Goal: Information Seeking & Learning: Stay updated

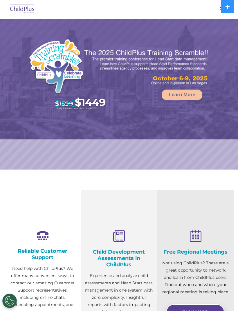
select select "MEDIUM"
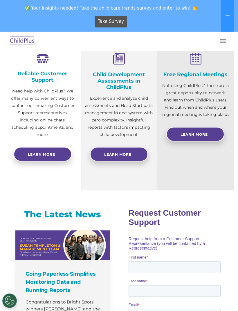
scroll to position [117, 0]
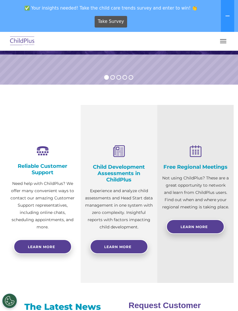
click at [222, 49] on nav "Download Support | Schedule A Demo  MENU MENU Software ChildPlus: The original…" at bounding box center [119, 41] width 238 height 19
click at [222, 39] on span "button" at bounding box center [223, 39] width 6 height 1
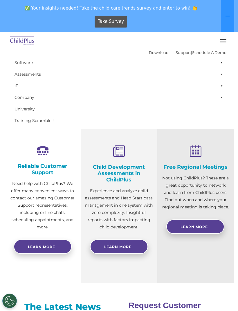
click at [223, 42] on button "button" at bounding box center [223, 40] width 12 height 9
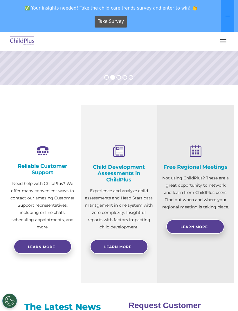
click at [218, 30] on div "✅ Your insights needed! Take the child care trends survey and enter to win! 👏 T…" at bounding box center [110, 16] width 221 height 32
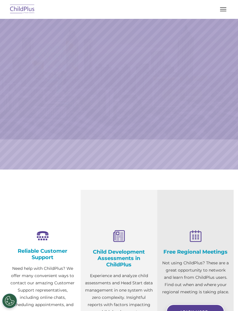
scroll to position [140, 0]
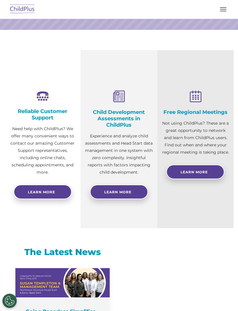
select select "MEDIUM"
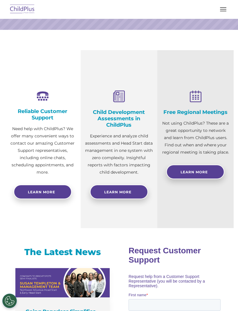
scroll to position [0, 0]
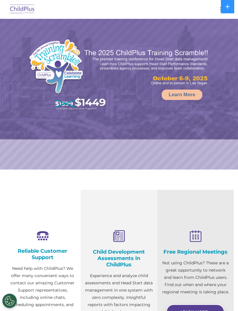
select select "MEDIUM"
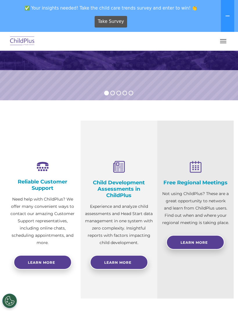
scroll to position [57, 0]
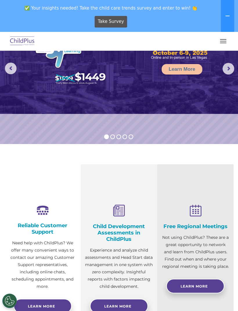
click at [219, 44] on button "button" at bounding box center [223, 40] width 12 height 9
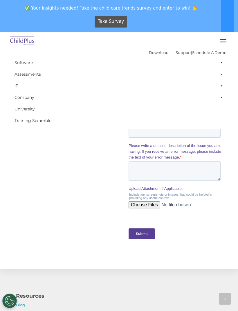
scroll to position [620, 0]
